Goal: Book appointment/travel/reservation

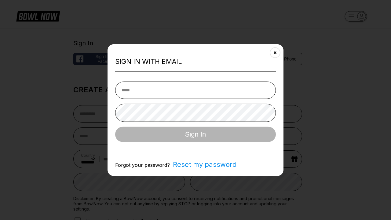
select select "**"
type input "**********"
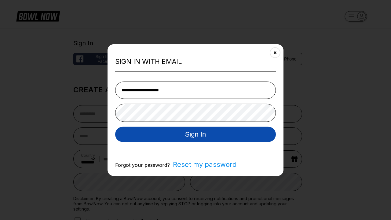
click at [196, 135] on button "Sign In" at bounding box center [195, 134] width 161 height 15
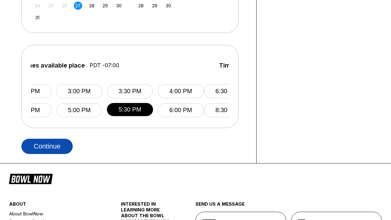
click at [47, 146] on button "Continue" at bounding box center [46, 146] width 51 height 15
